Goal: Information Seeking & Learning: Learn about a topic

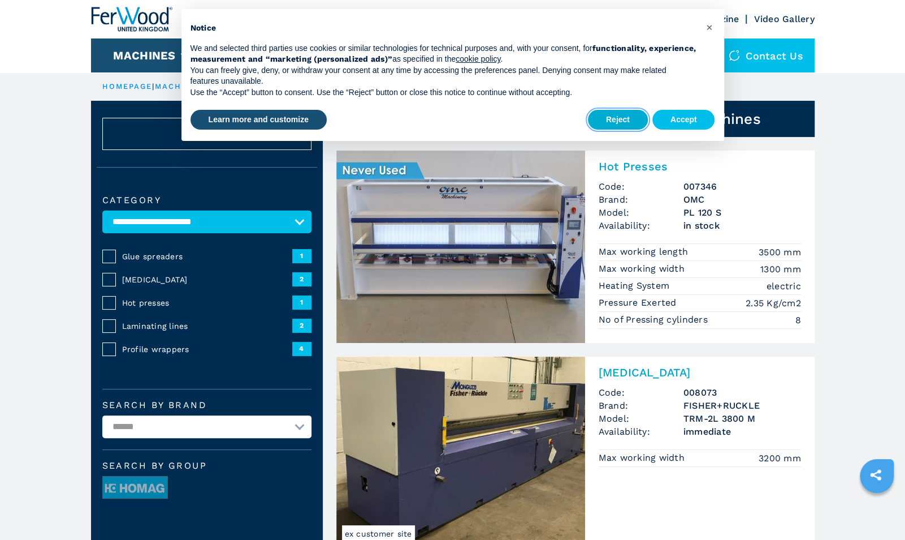
click at [624, 121] on button "Reject" at bounding box center [618, 120] width 60 height 20
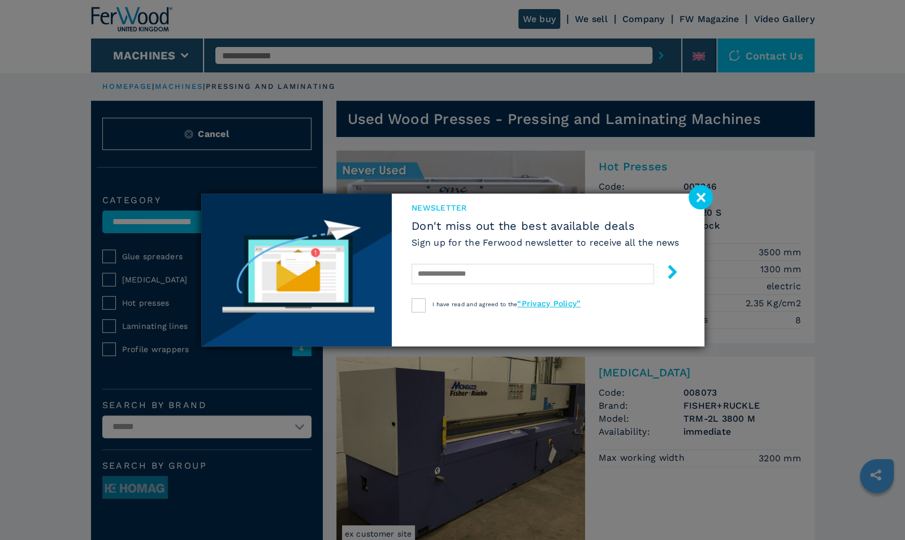
click at [704, 193] on image at bounding box center [701, 197] width 24 height 24
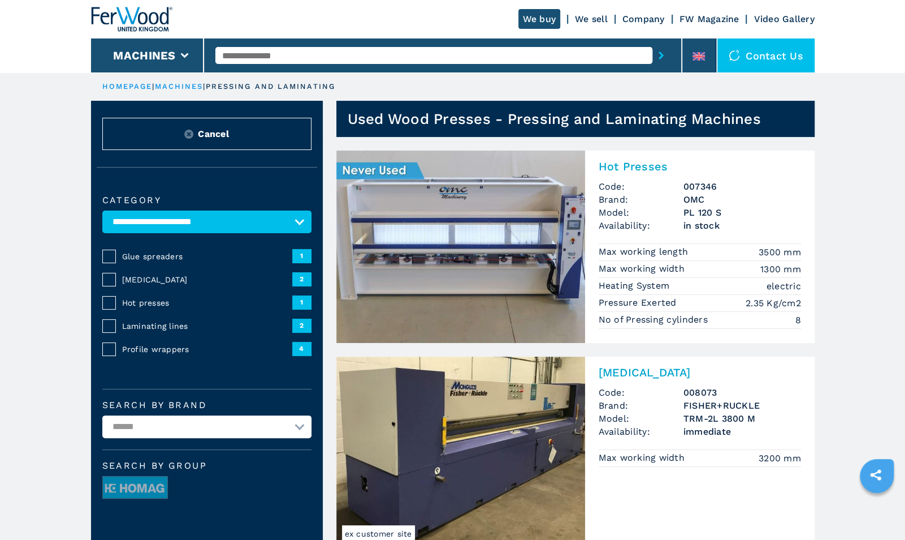
click at [542, 210] on img at bounding box center [460, 246] width 249 height 192
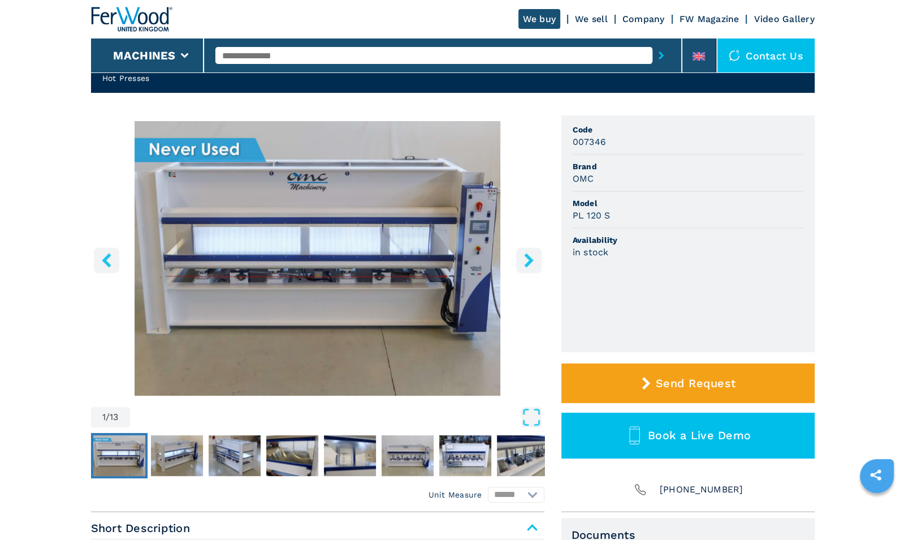
scroll to position [55, 0]
click at [532, 262] on icon "right-button" at bounding box center [529, 260] width 14 height 14
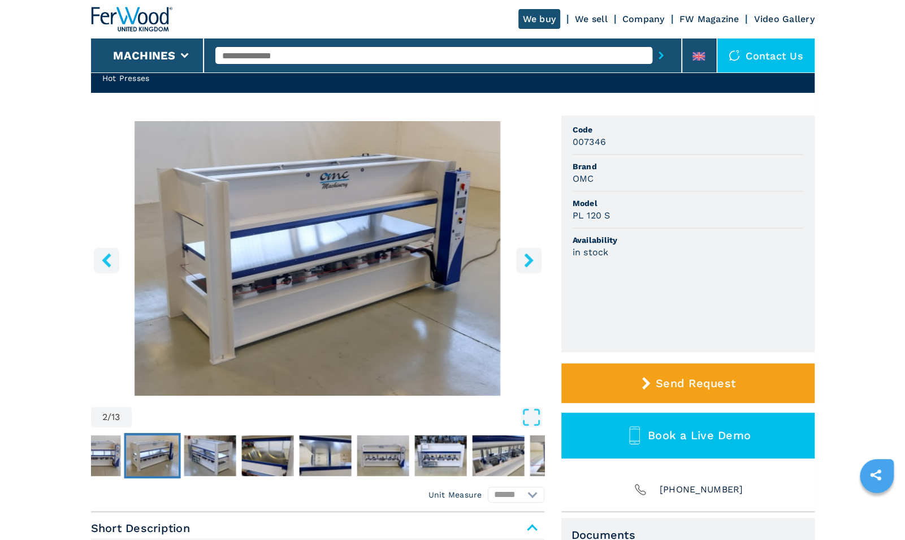
click at [532, 262] on icon "right-button" at bounding box center [529, 260] width 14 height 14
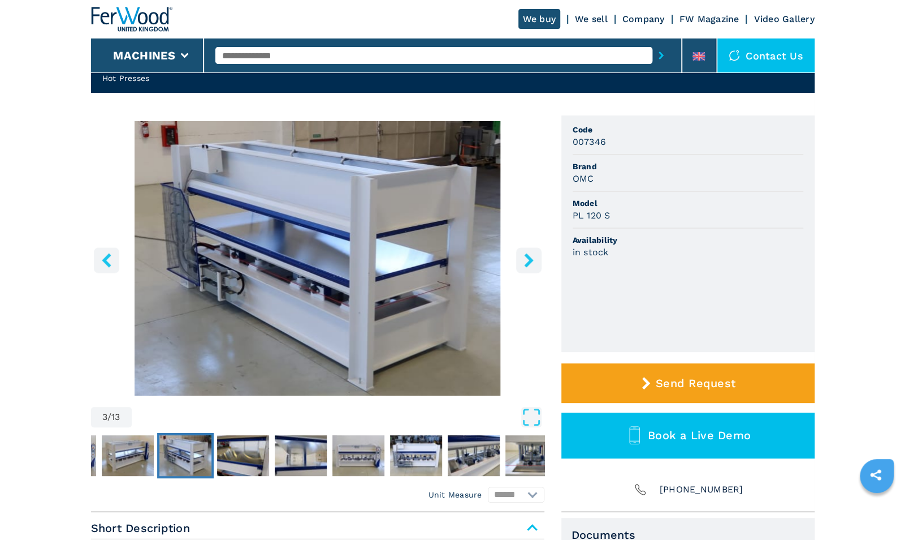
click at [532, 262] on icon "right-button" at bounding box center [529, 260] width 14 height 14
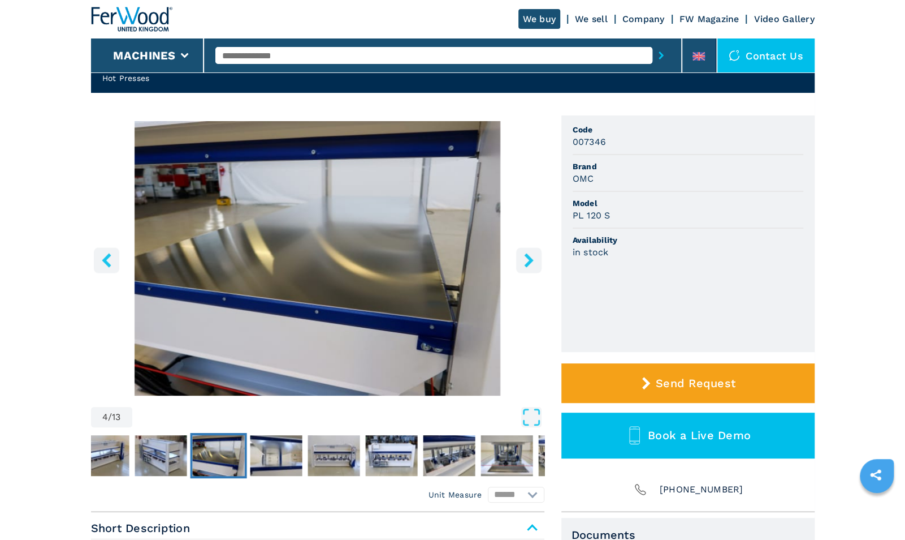
click at [532, 262] on icon "right-button" at bounding box center [529, 260] width 14 height 14
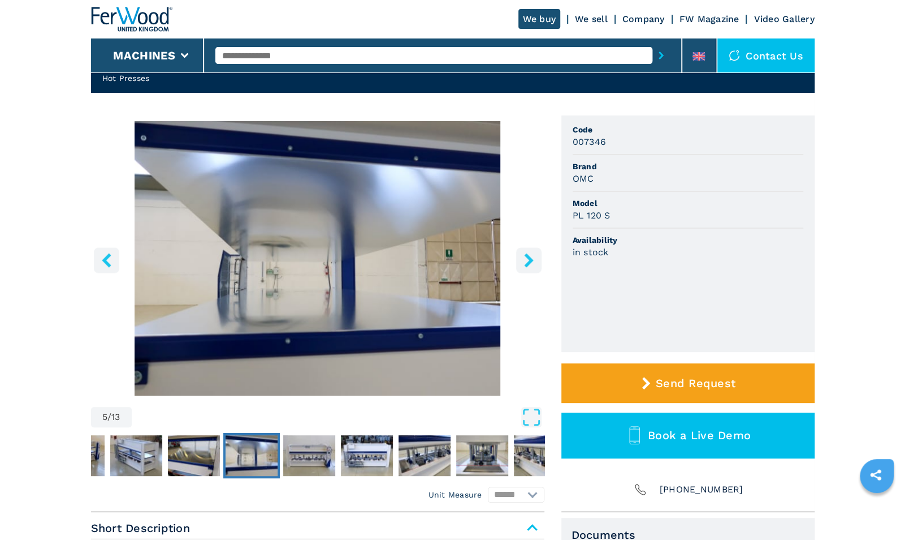
click at [532, 262] on icon "right-button" at bounding box center [529, 260] width 14 height 14
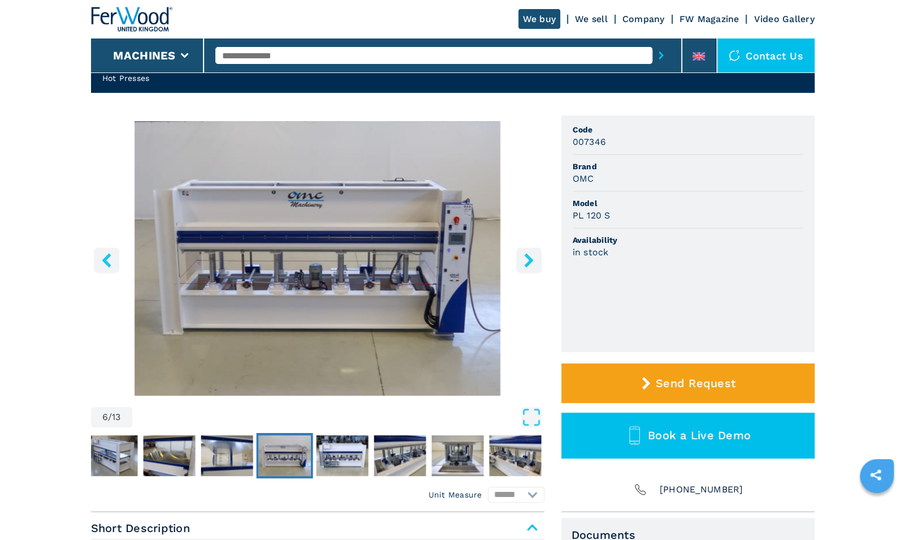
click at [532, 262] on icon "right-button" at bounding box center [529, 260] width 14 height 14
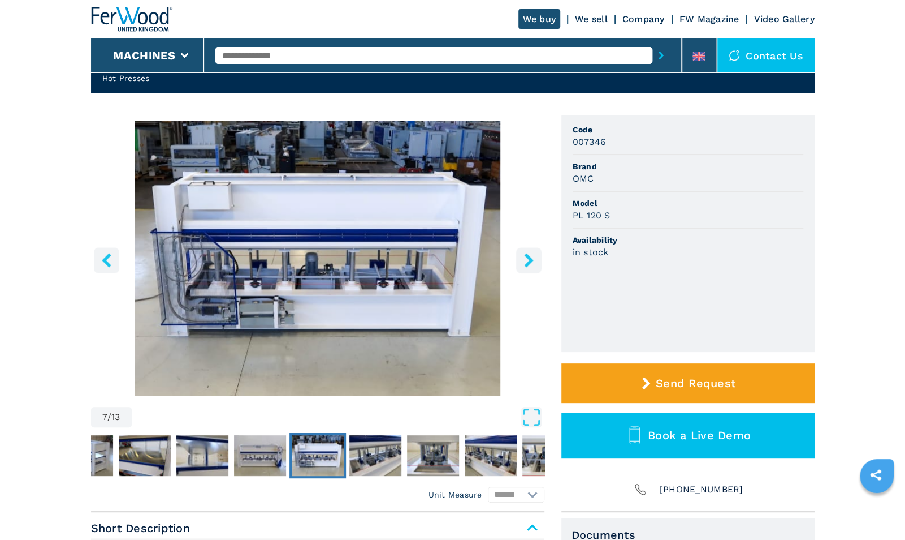
click at [532, 262] on icon "right-button" at bounding box center [529, 260] width 14 height 14
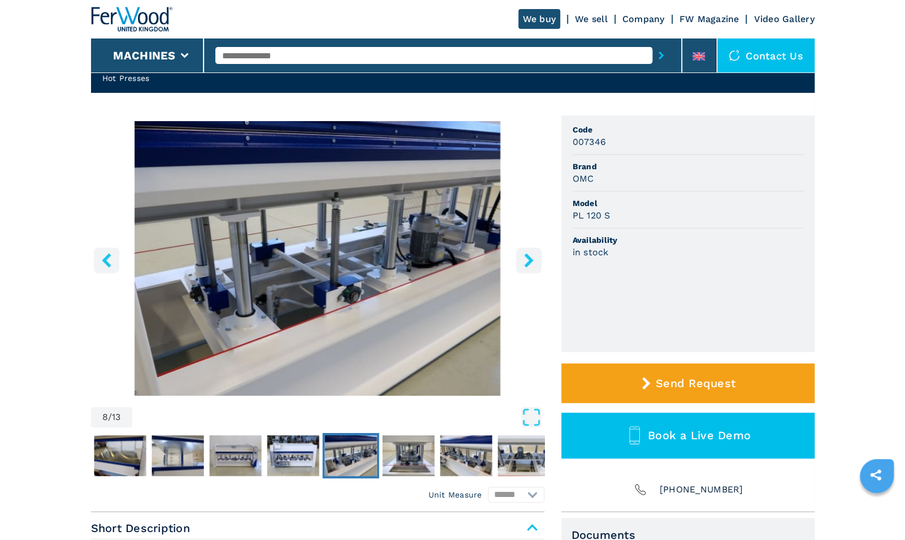
click at [532, 262] on icon "right-button" at bounding box center [529, 260] width 14 height 14
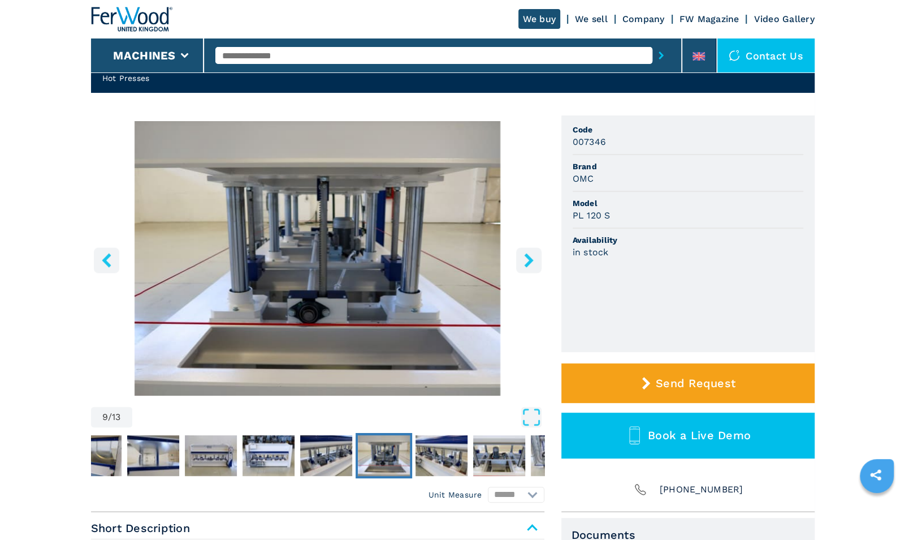
click at [532, 262] on icon "right-button" at bounding box center [529, 260] width 14 height 14
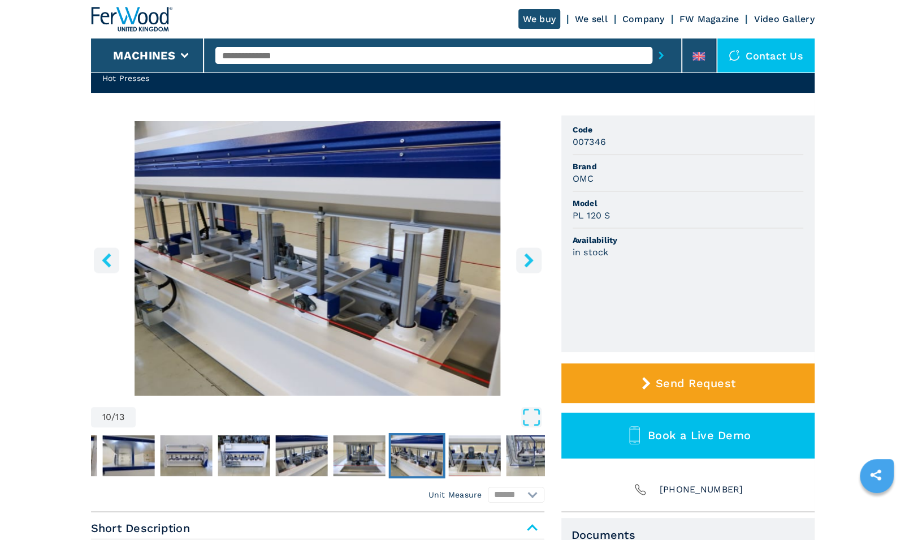
click at [532, 262] on icon "right-button" at bounding box center [529, 260] width 14 height 14
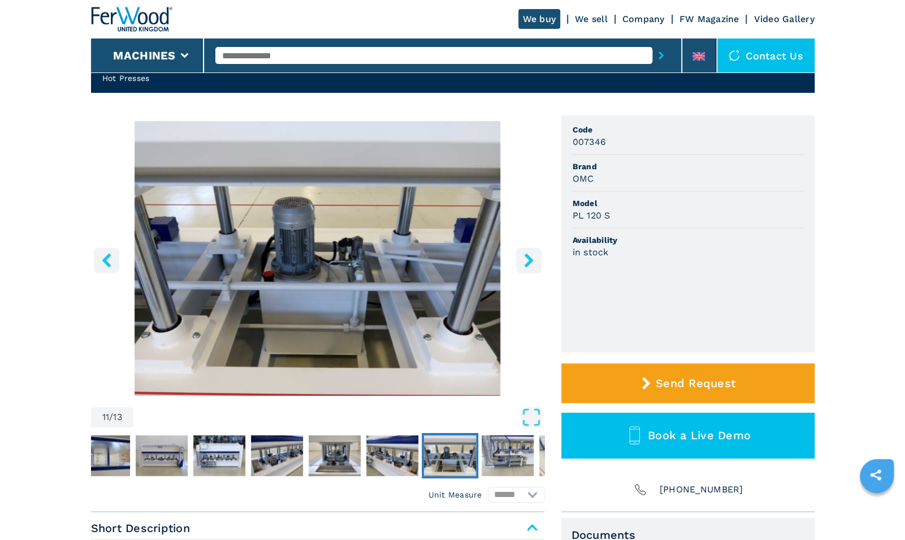
click at [532, 262] on icon "right-button" at bounding box center [529, 260] width 14 height 14
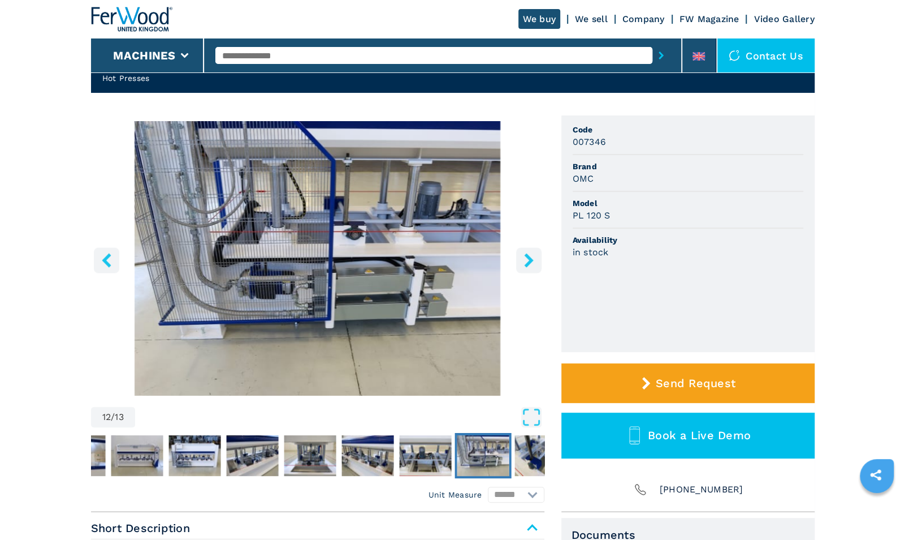
click at [532, 262] on icon "right-button" at bounding box center [529, 260] width 14 height 14
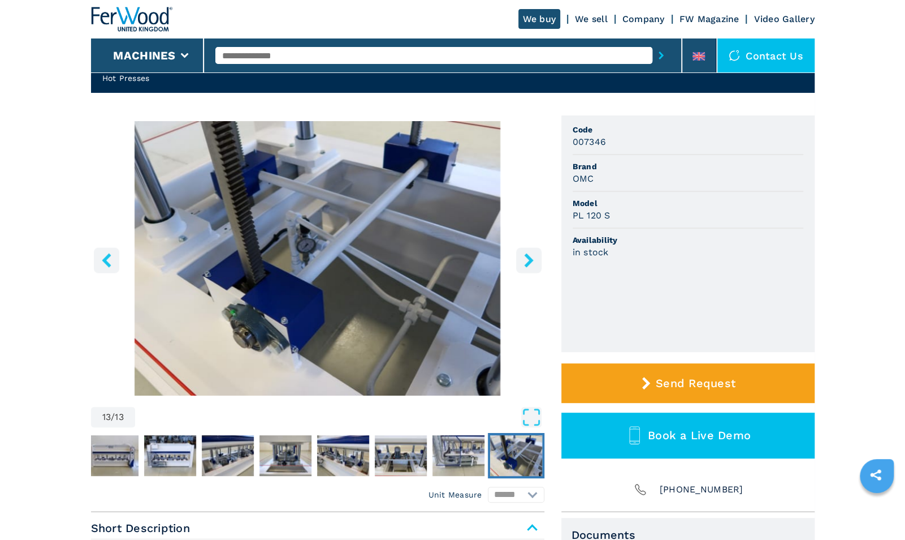
click at [532, 262] on icon "right-button" at bounding box center [529, 260] width 14 height 14
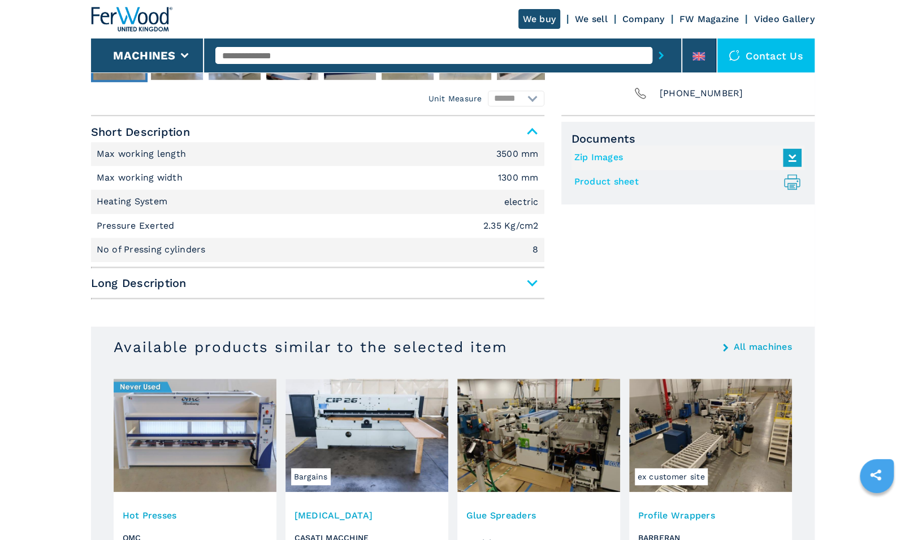
scroll to position [451, 0]
click at [531, 286] on span "Long Description" at bounding box center [318, 283] width 454 height 20
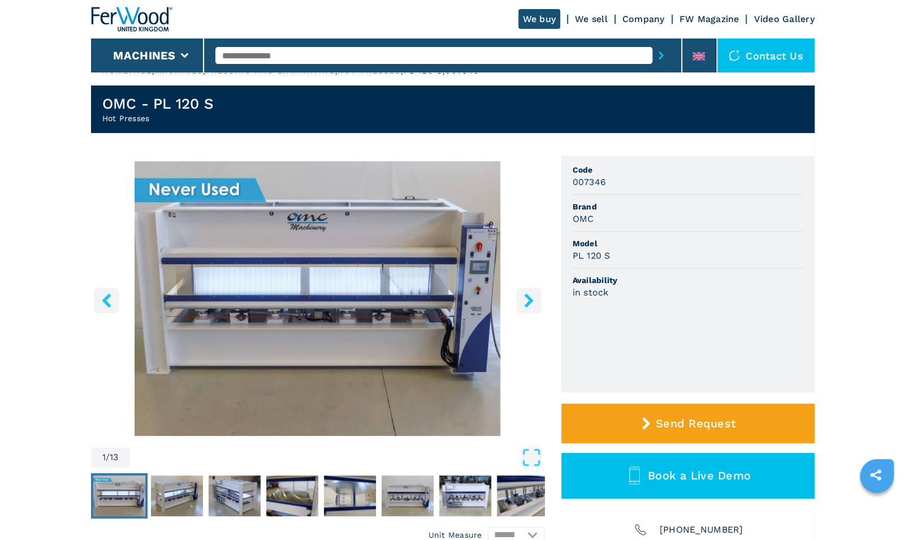
scroll to position [0, 0]
